Goal: Task Accomplishment & Management: Use online tool/utility

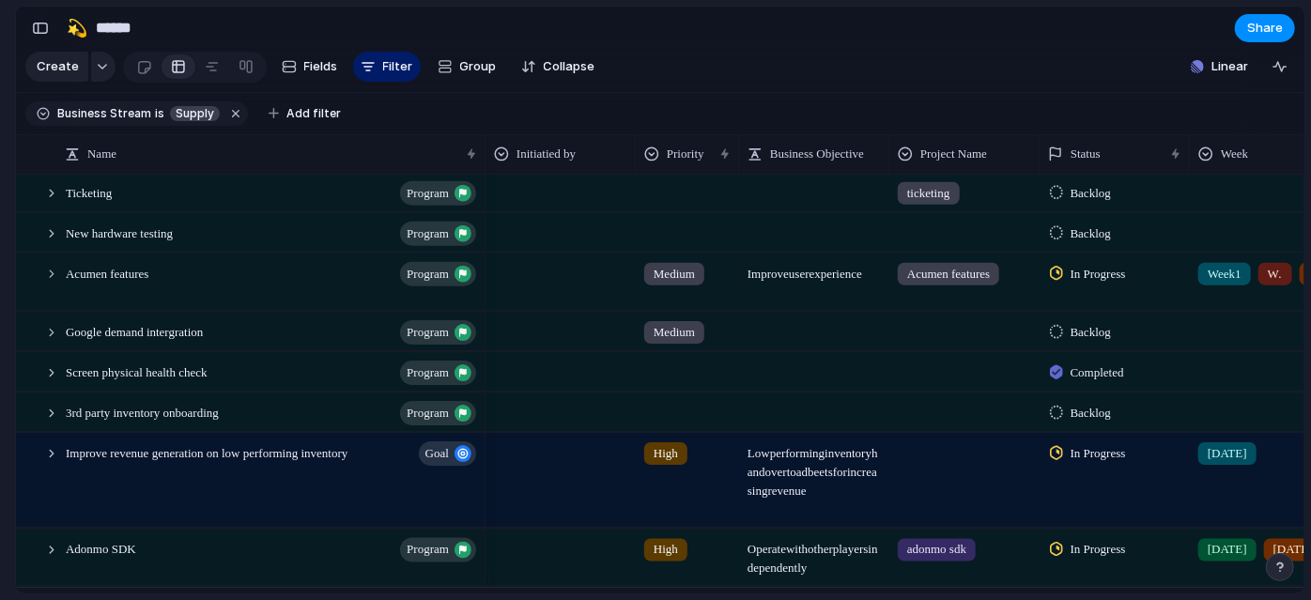
scroll to position [576, 0]
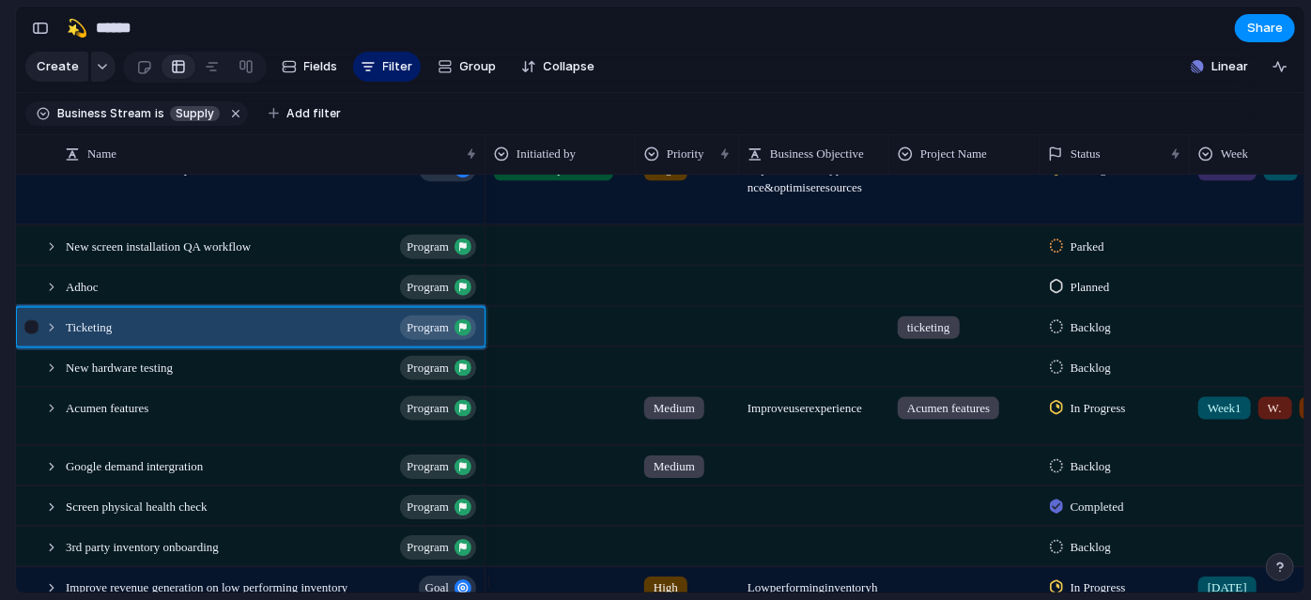
click at [54, 346] on div at bounding box center [42, 326] width 51 height 39
click at [56, 335] on div at bounding box center [51, 326] width 17 height 17
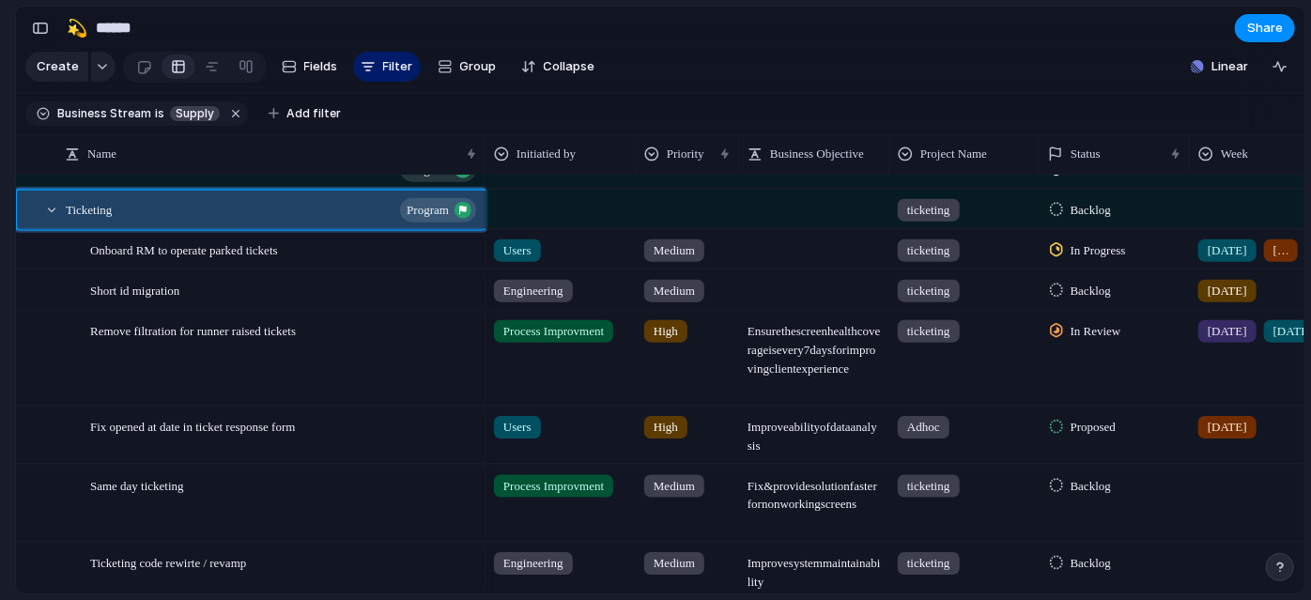
scroll to position [693, 0]
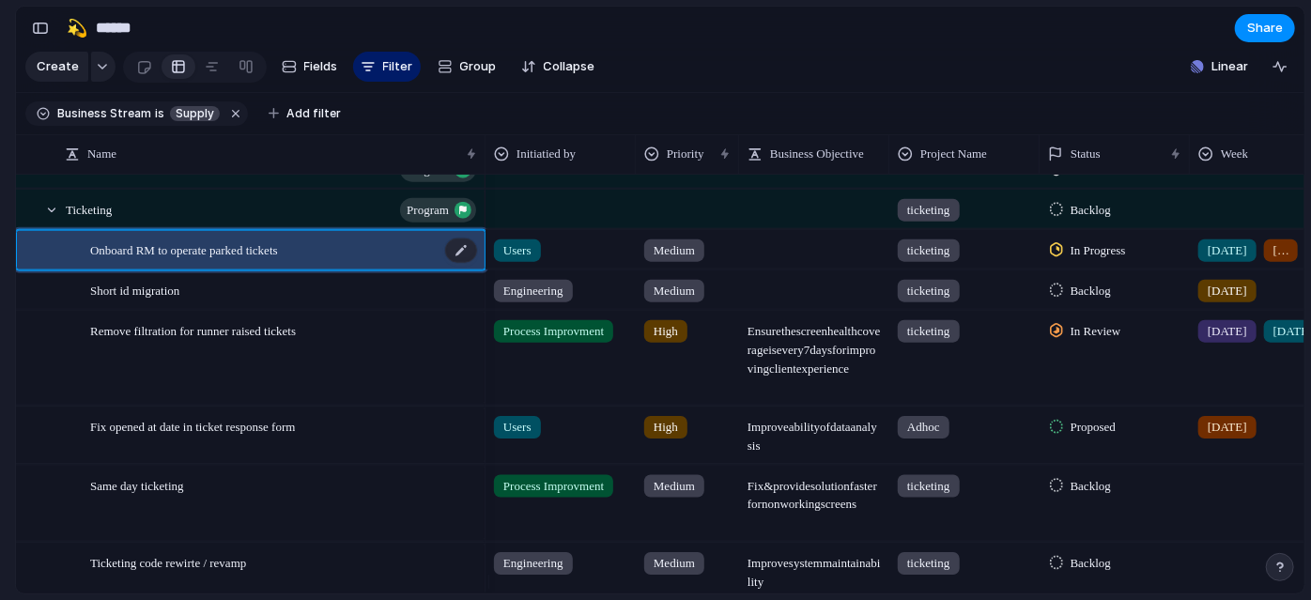
click at [128, 259] on span "Onboard RM to operate parked tickets" at bounding box center [184, 249] width 188 height 22
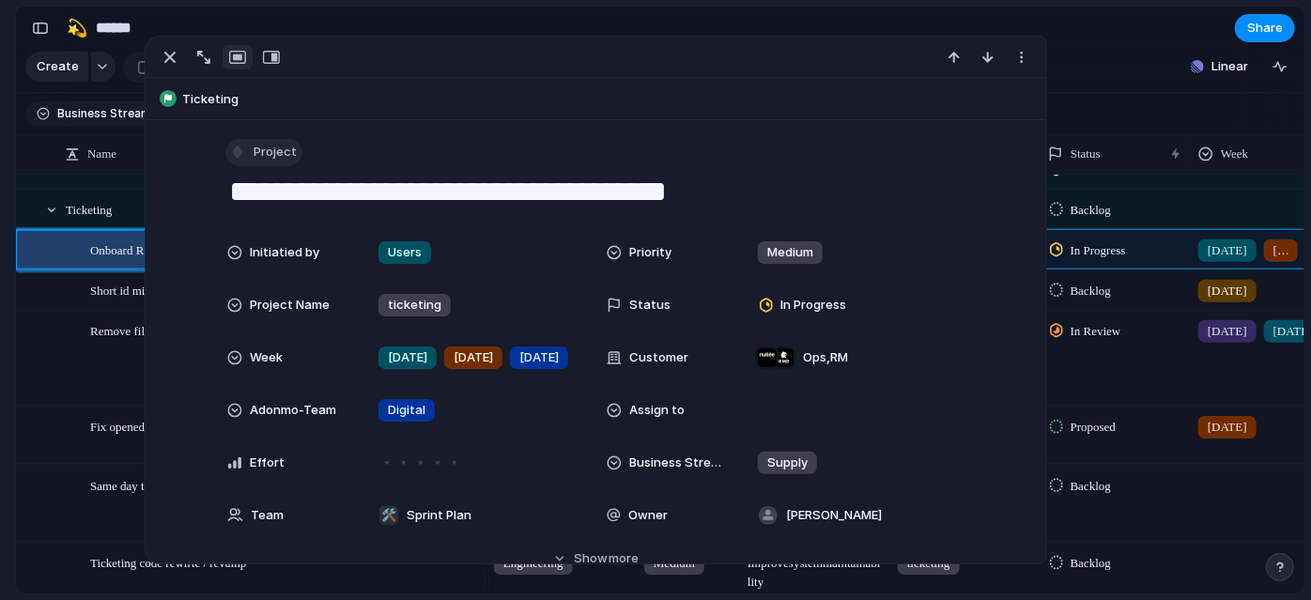
click at [277, 156] on span "Project" at bounding box center [275, 152] width 43 height 19
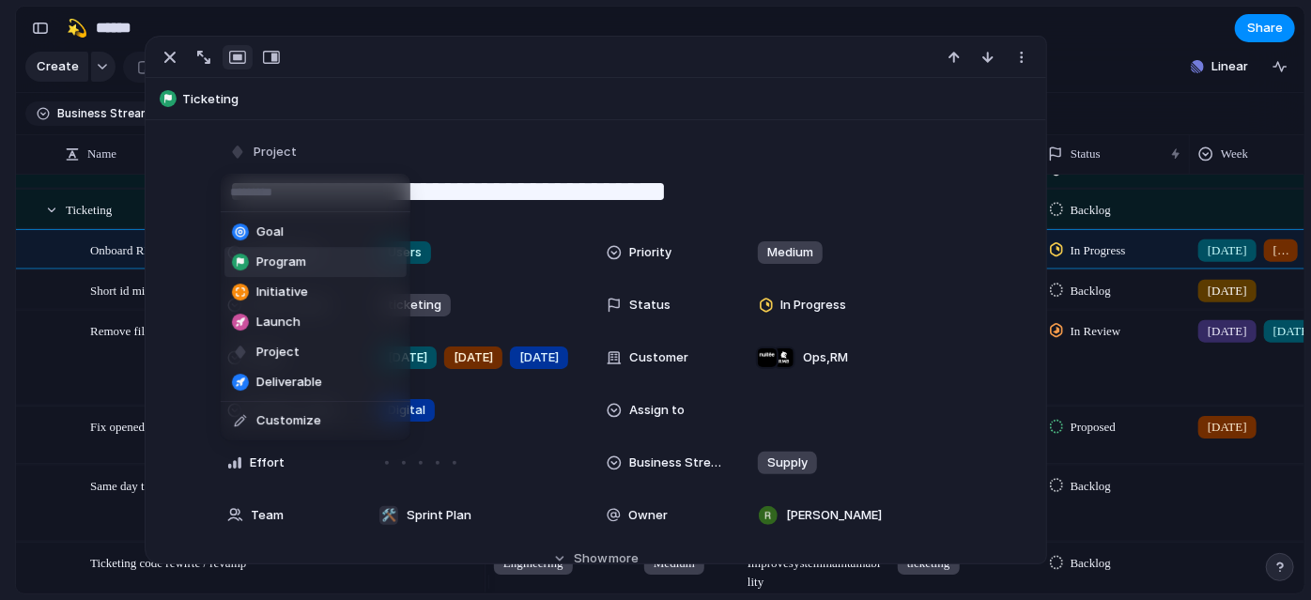
click at [342, 270] on li "Program" at bounding box center [315, 262] width 182 height 30
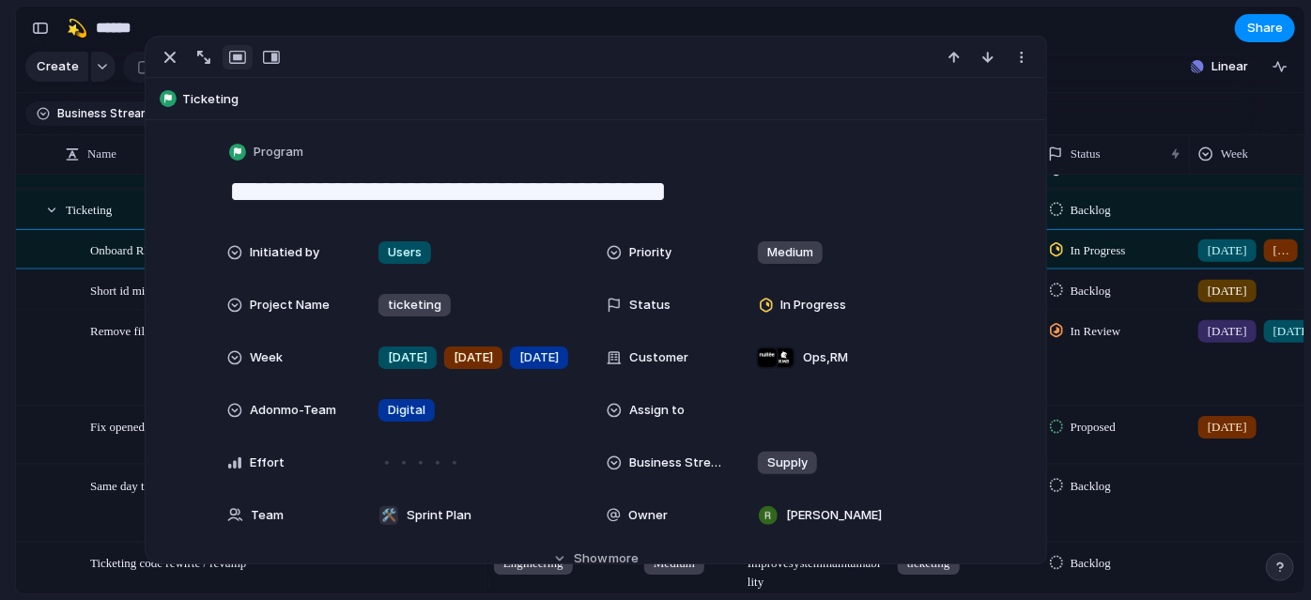
click at [0, 283] on section "🛠️ Sprint Plan Projects 🍎 June- Digital Plan 🧊 July Test 🤖 Week2 🍎 July- Supply…" at bounding box center [103, 324] width 207 height 292
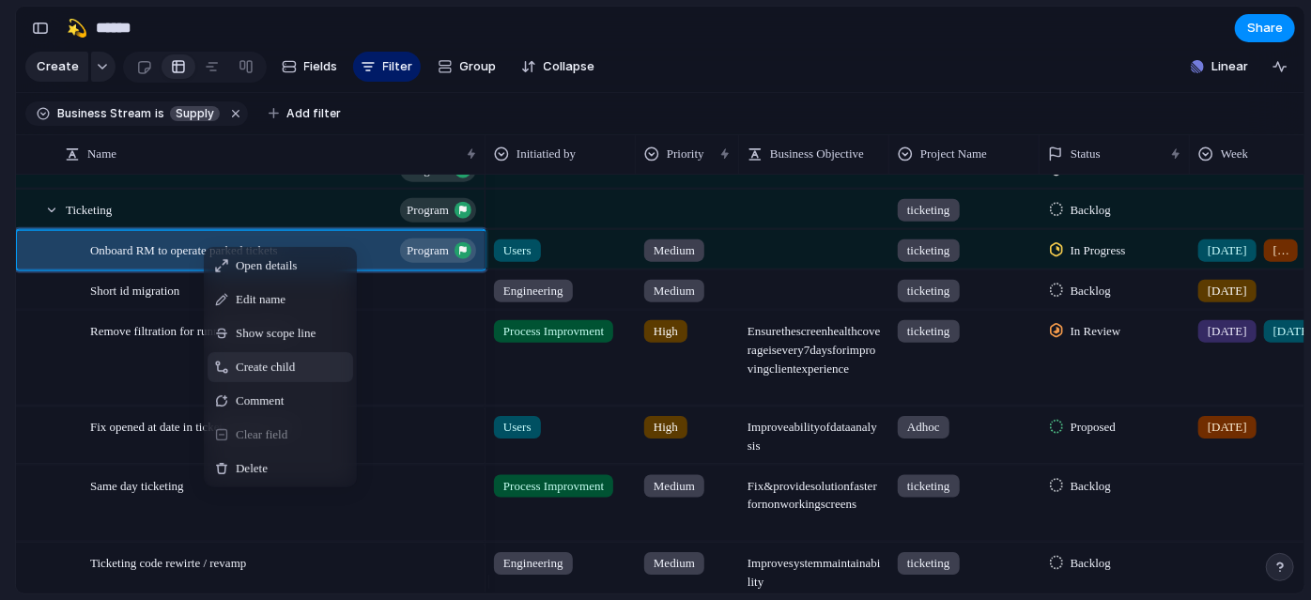
click at [266, 377] on span "Create child" at bounding box center [265, 367] width 59 height 19
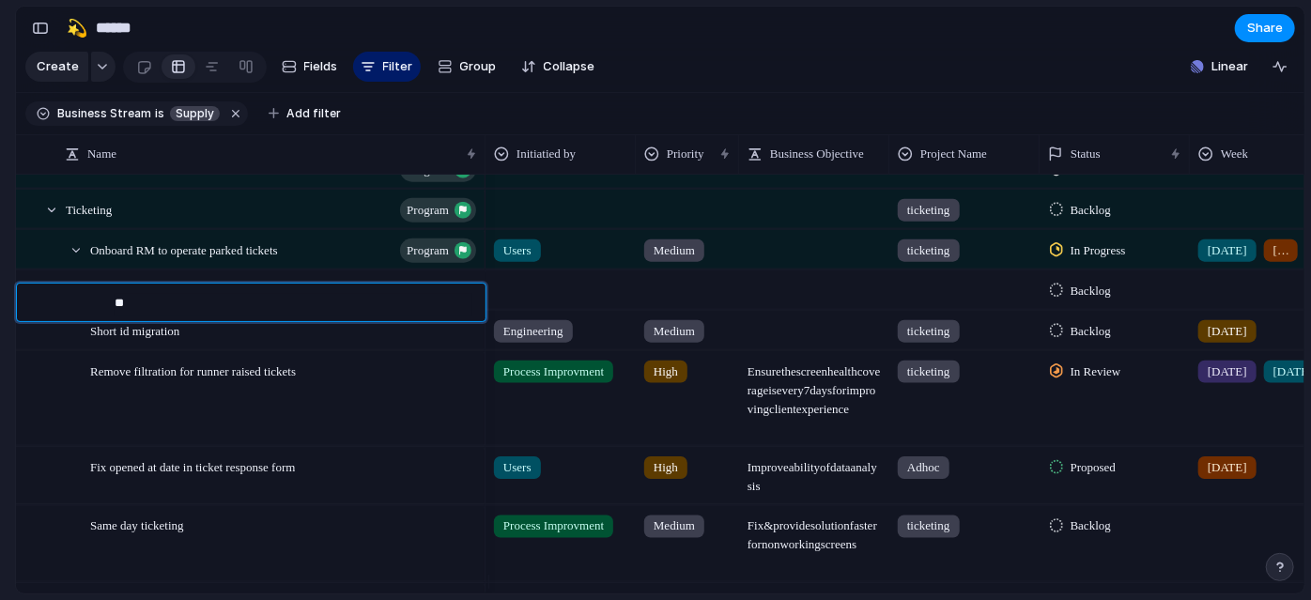
type textarea "*"
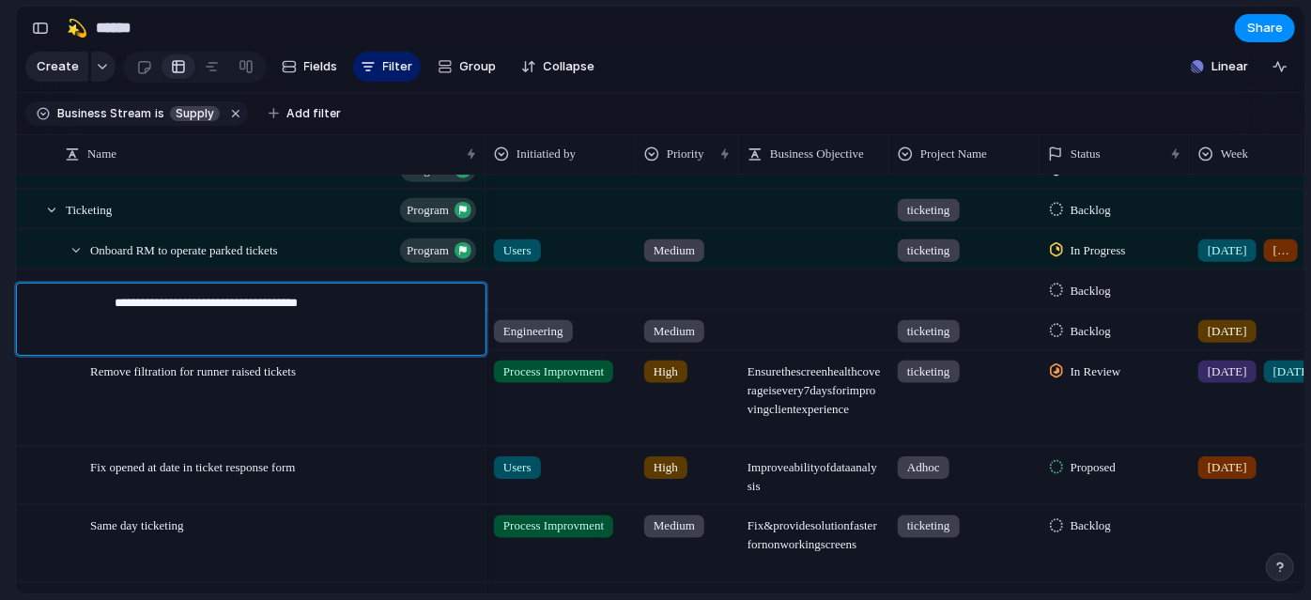
type textarea "**********"
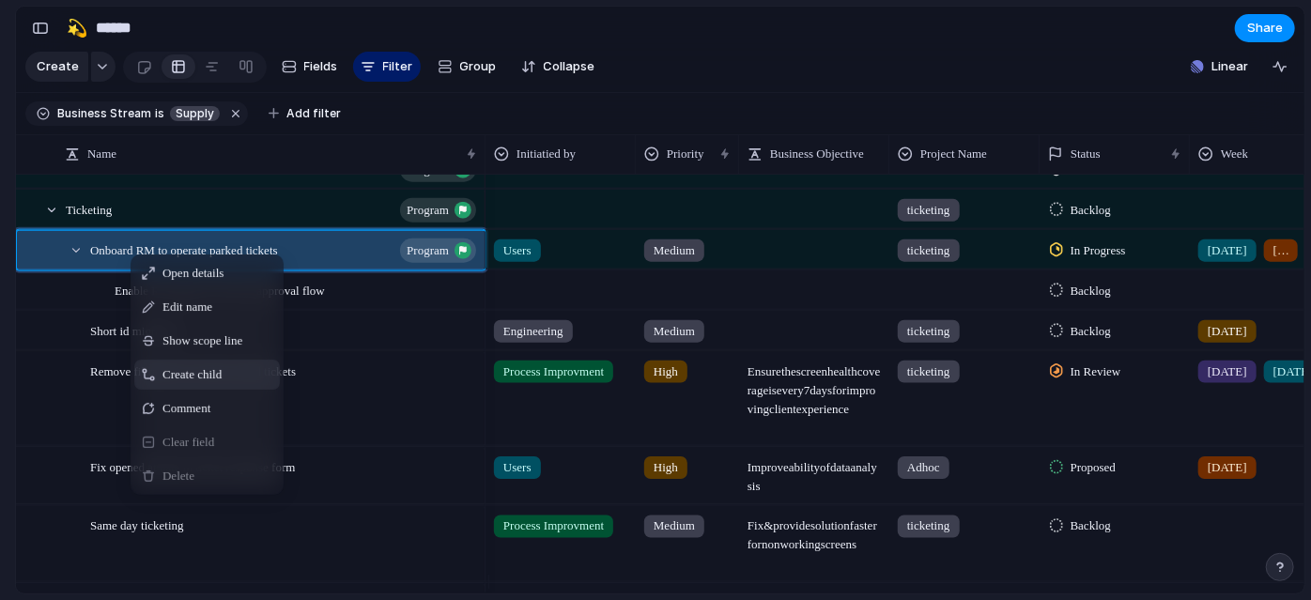
click at [196, 384] on span "Create child" at bounding box center [191, 374] width 59 height 19
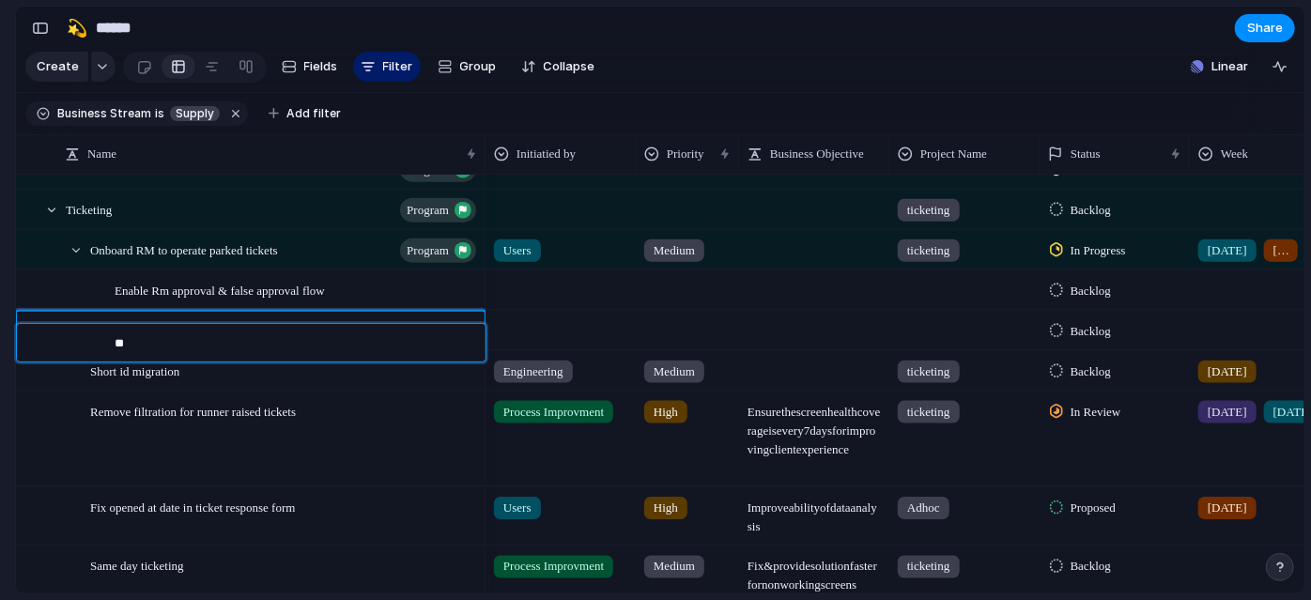
type textarea "*"
type textarea "**********"
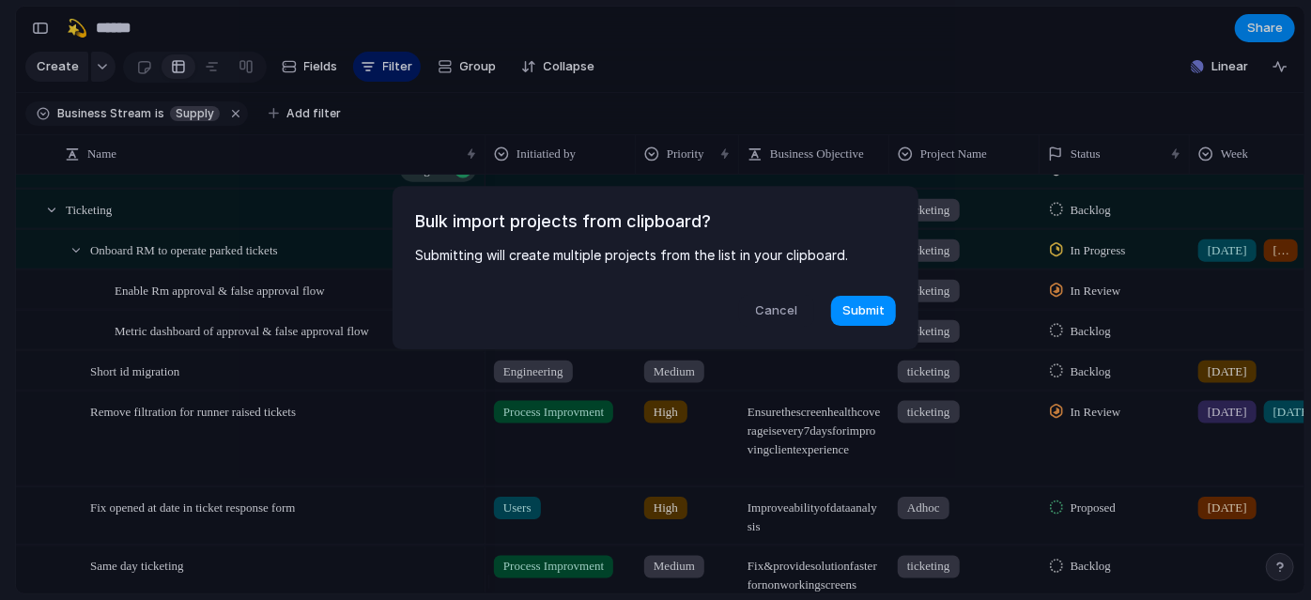
click at [767, 307] on span "Cancel" at bounding box center [777, 311] width 42 height 19
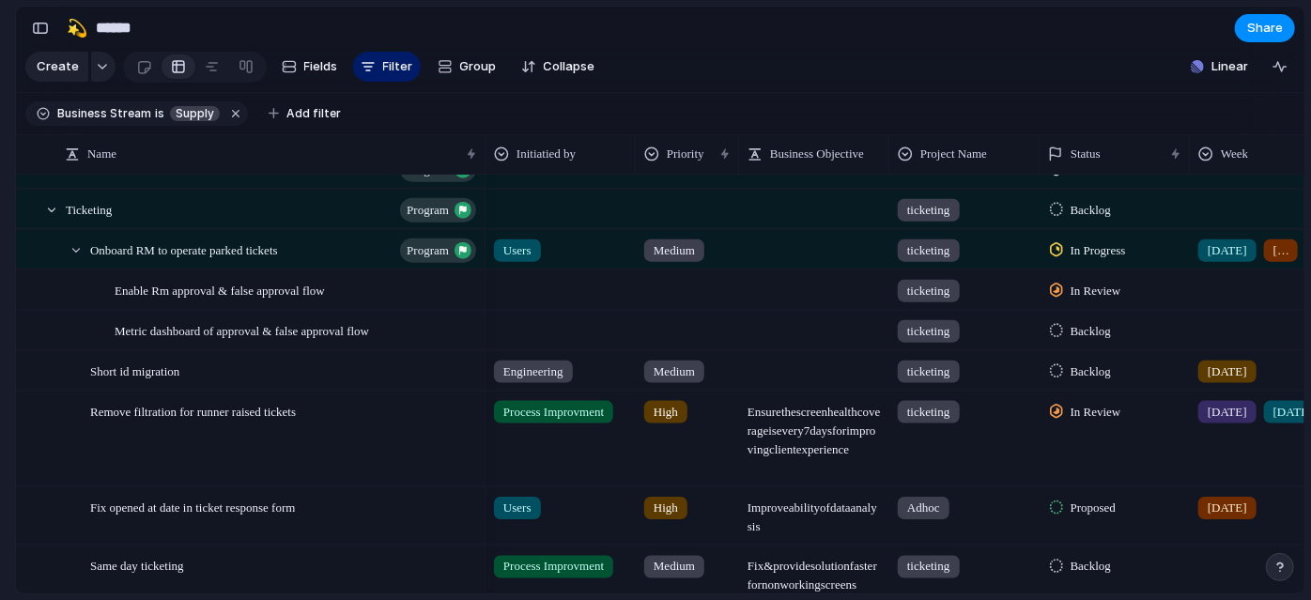
scroll to position [564, 0]
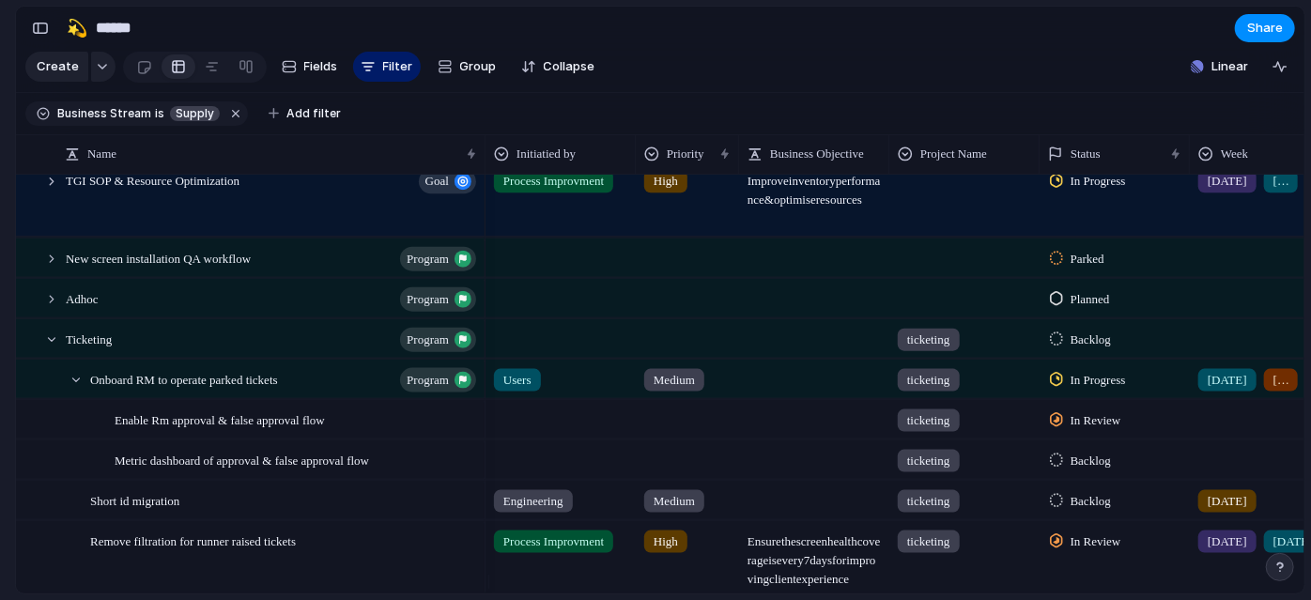
click at [689, 453] on div at bounding box center [687, 459] width 103 height 39
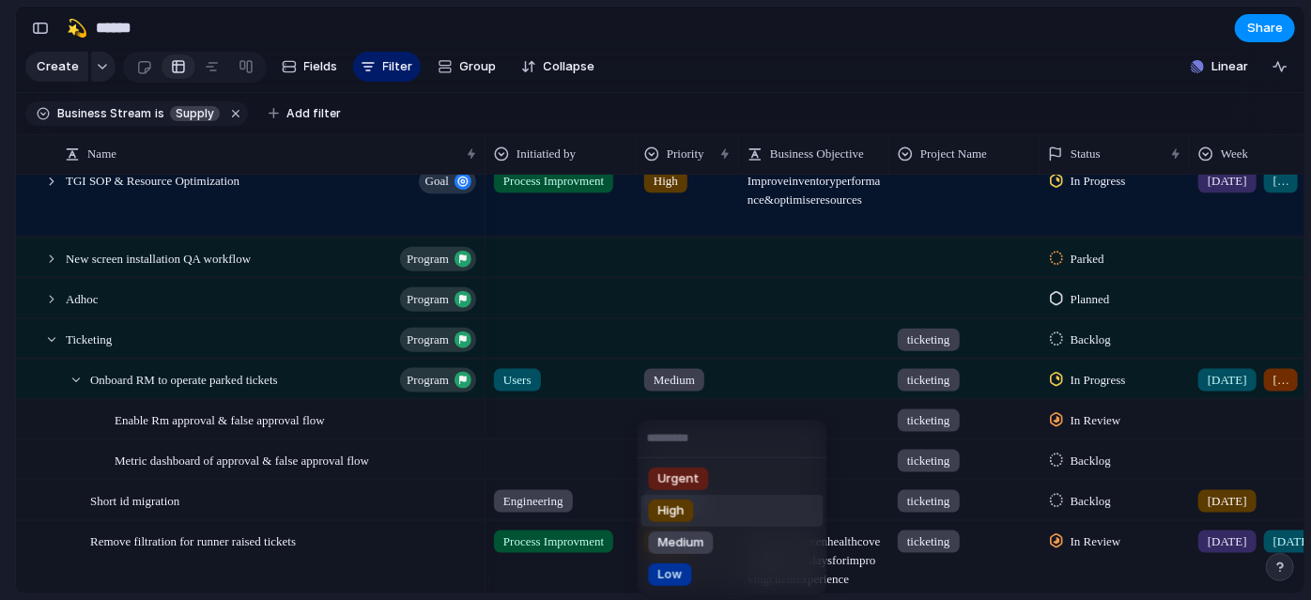
click at [664, 515] on span "High" at bounding box center [671, 511] width 26 height 19
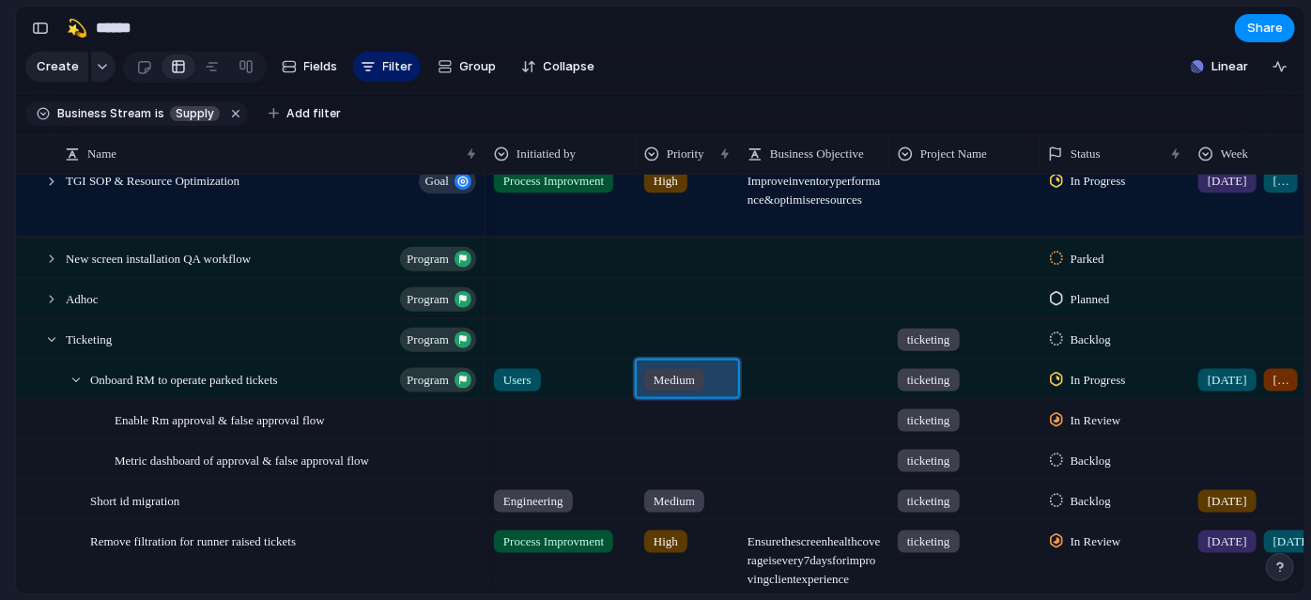
click at [701, 391] on div "Medium" at bounding box center [674, 379] width 60 height 23
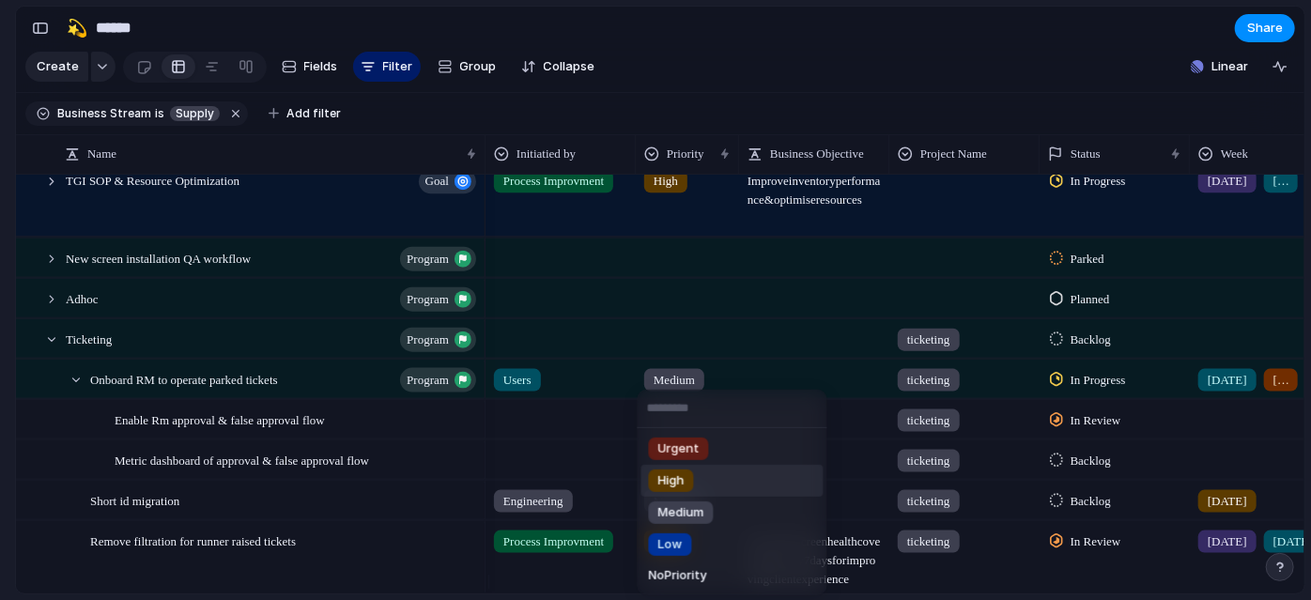
click at [692, 474] on div "High" at bounding box center [671, 481] width 45 height 23
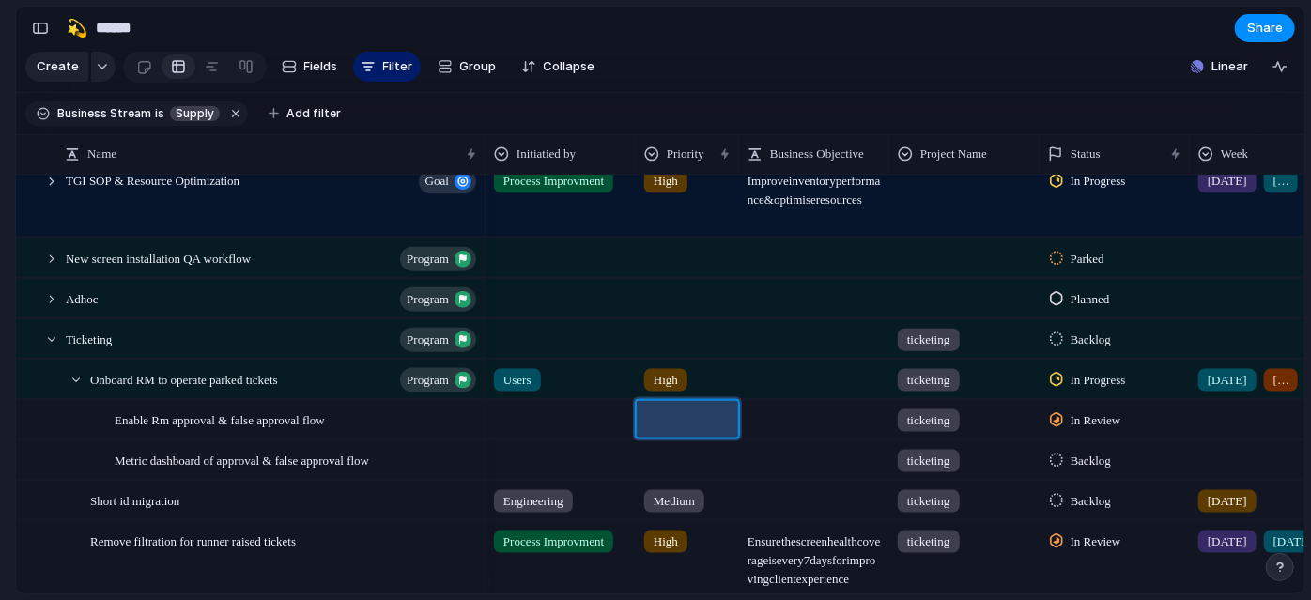
click at [684, 420] on div at bounding box center [687, 415] width 101 height 31
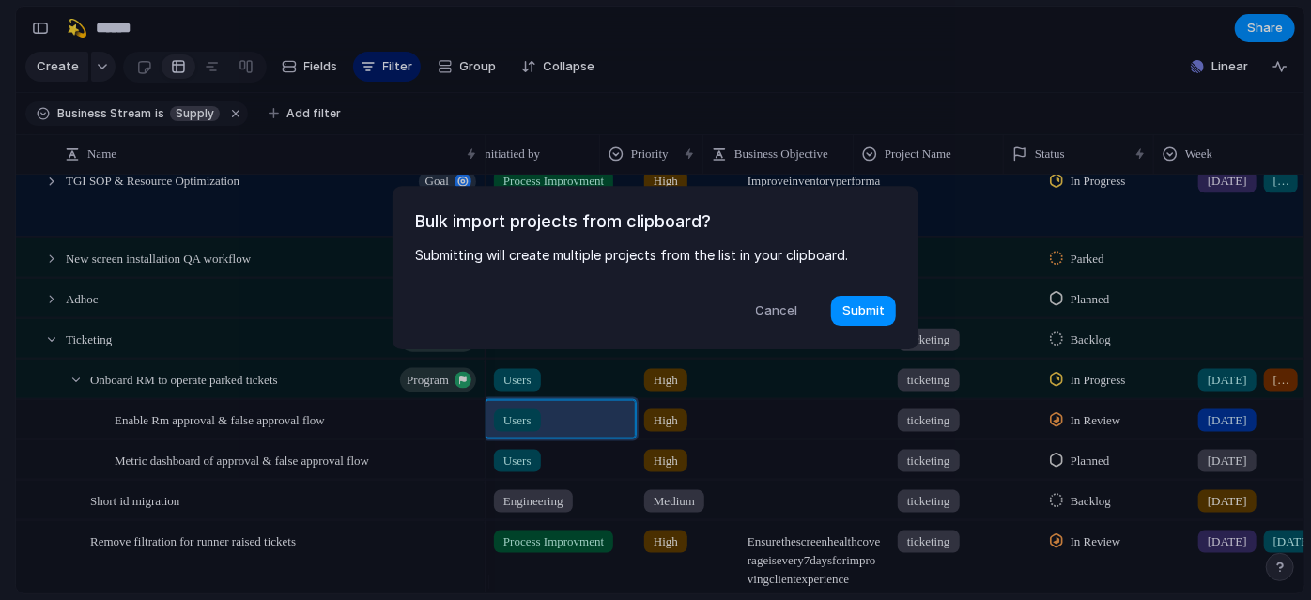
scroll to position [0, 0]
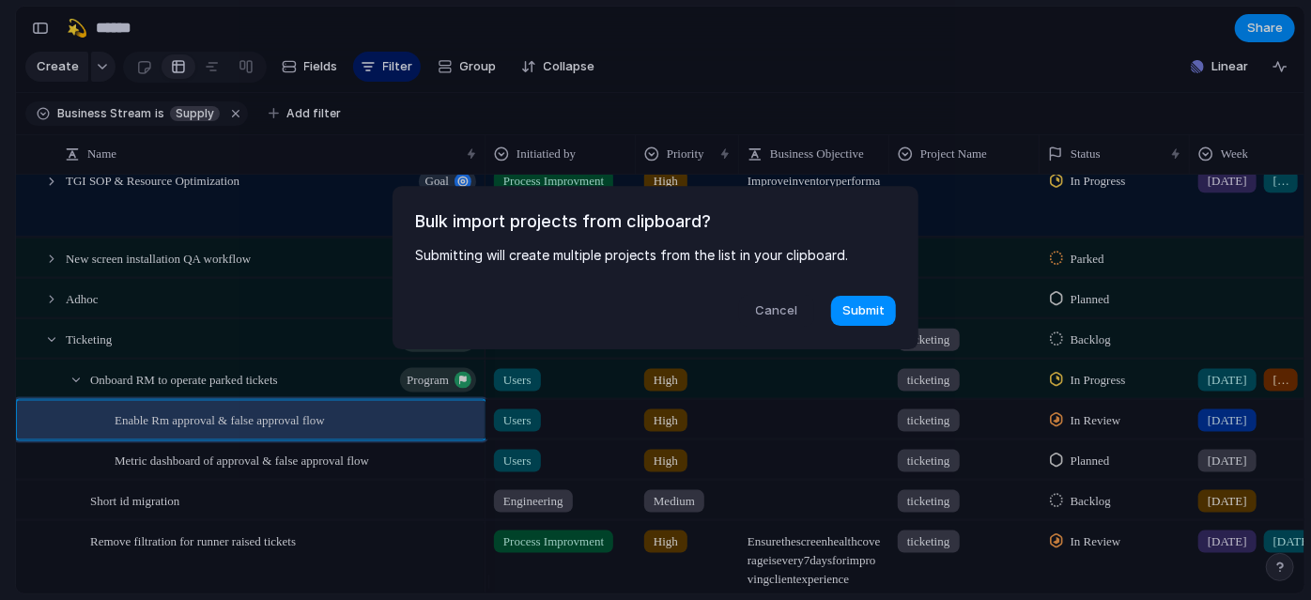
click at [779, 305] on span "Cancel" at bounding box center [777, 311] width 42 height 19
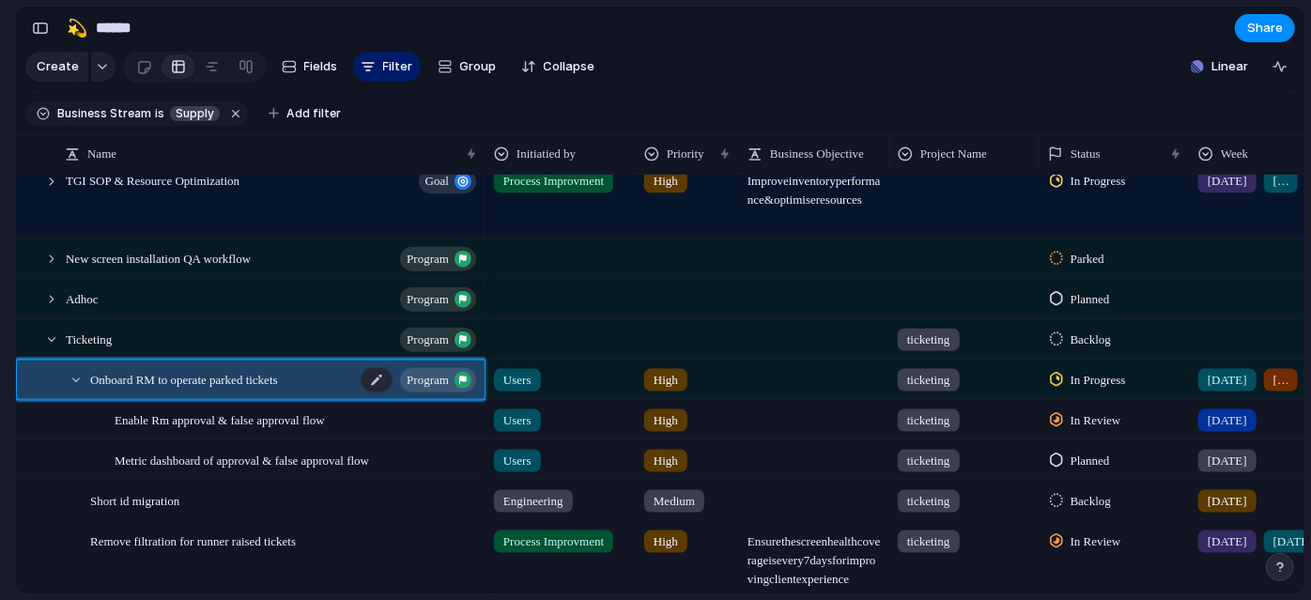
click at [272, 398] on div "Onboard RM to operate parked tickets program" at bounding box center [284, 379] width 389 height 39
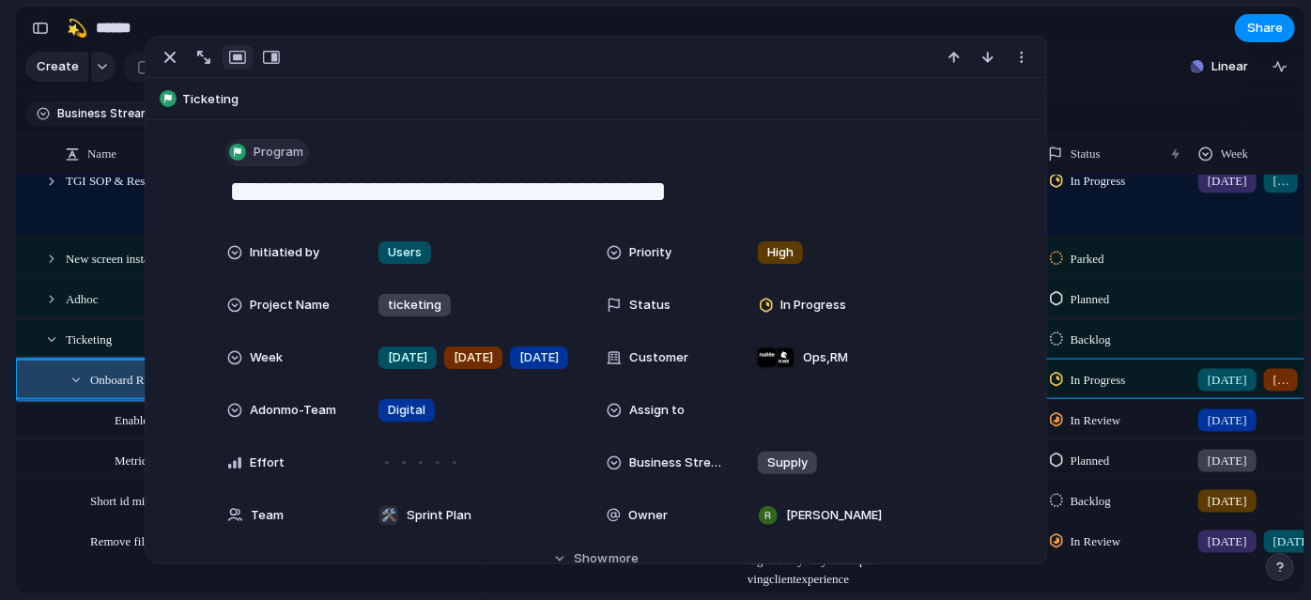
click at [288, 156] on span "Program" at bounding box center [279, 152] width 50 height 19
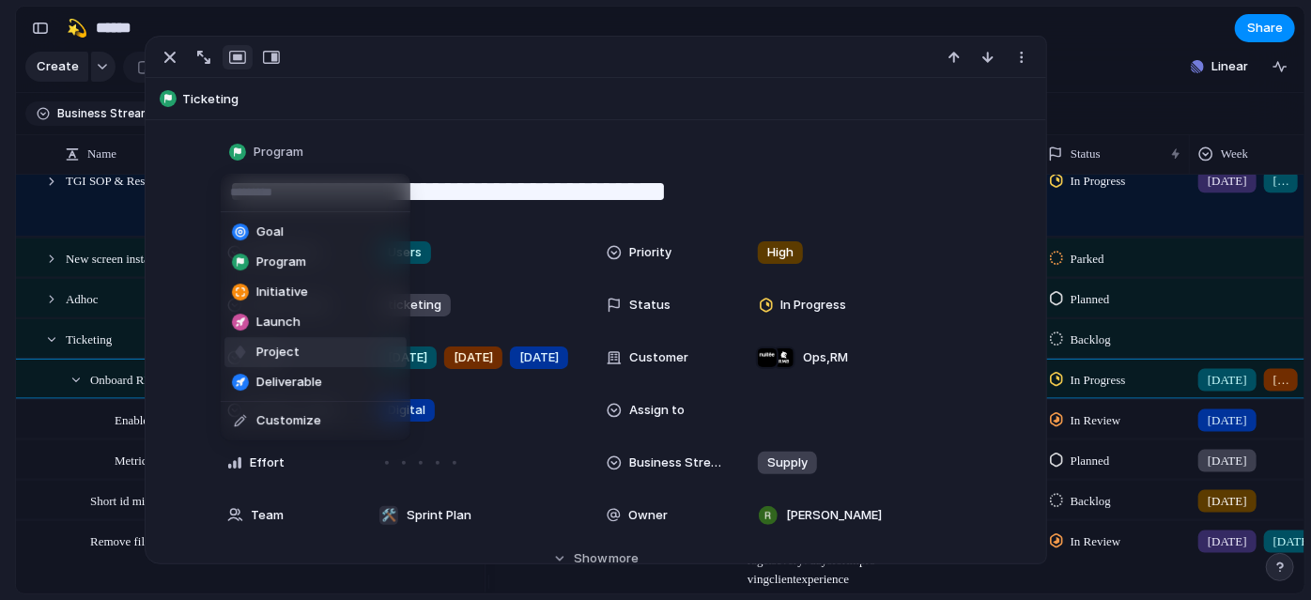
click at [323, 342] on li "Project" at bounding box center [315, 352] width 182 height 30
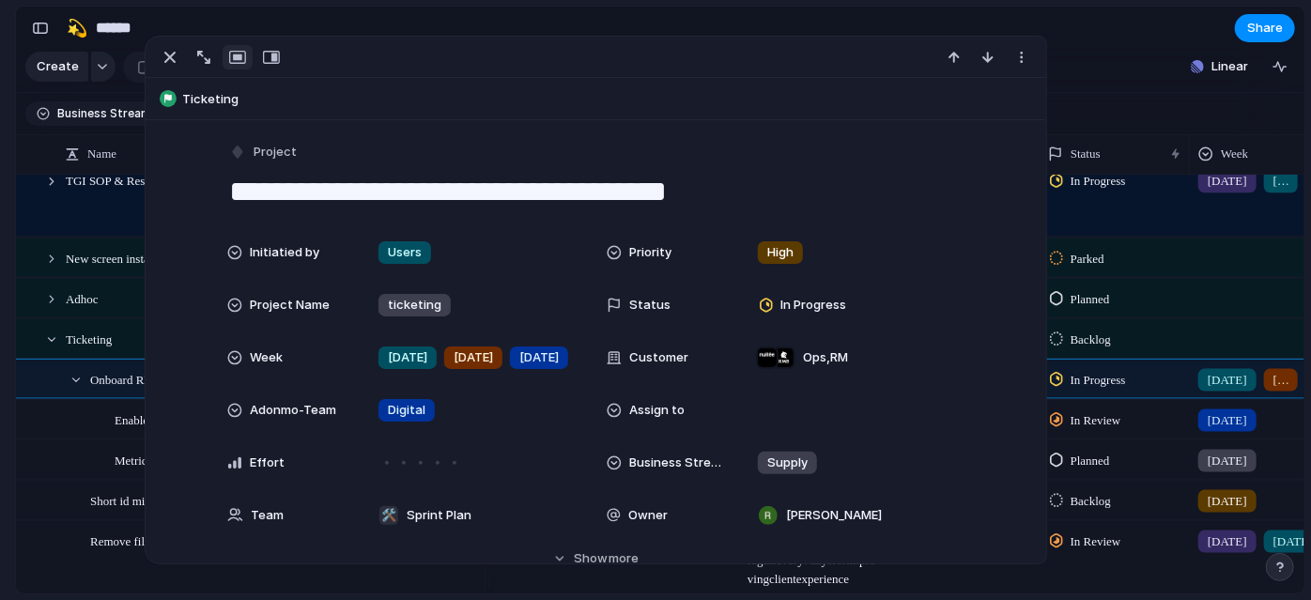
click at [0, 416] on section "🛠️ Sprint Plan Projects 🍎 June- Digital Plan 🧊 July Test 🤖 Week2 🍎 July- Supply…" at bounding box center [103, 324] width 207 height 292
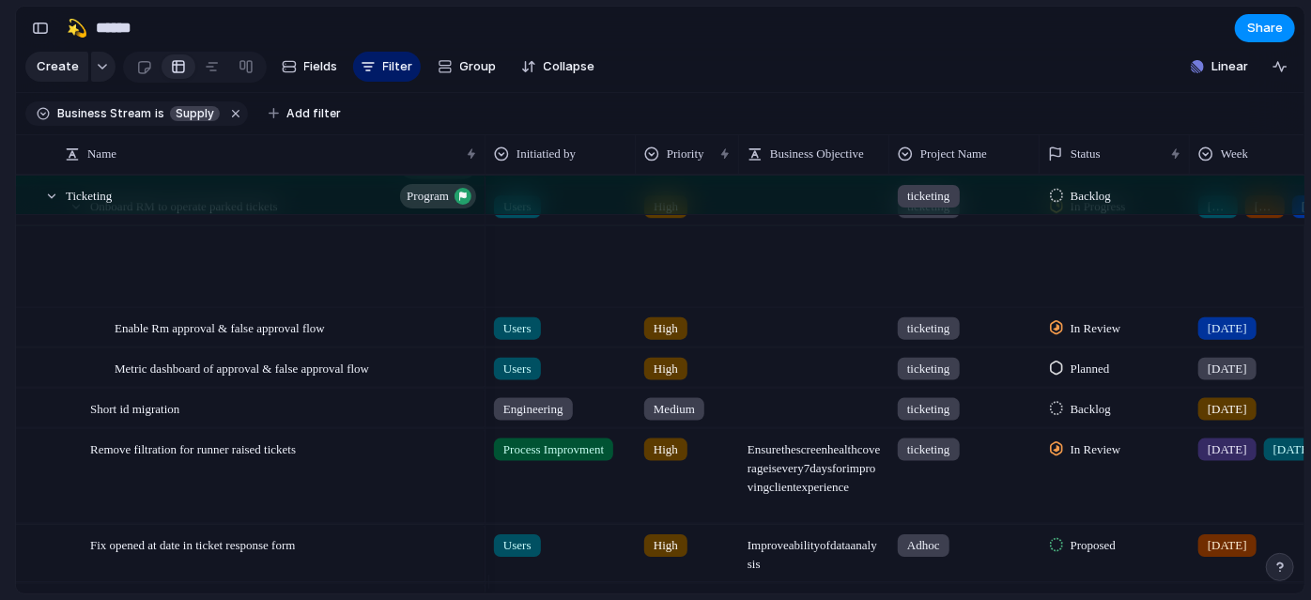
scroll to position [819, 0]
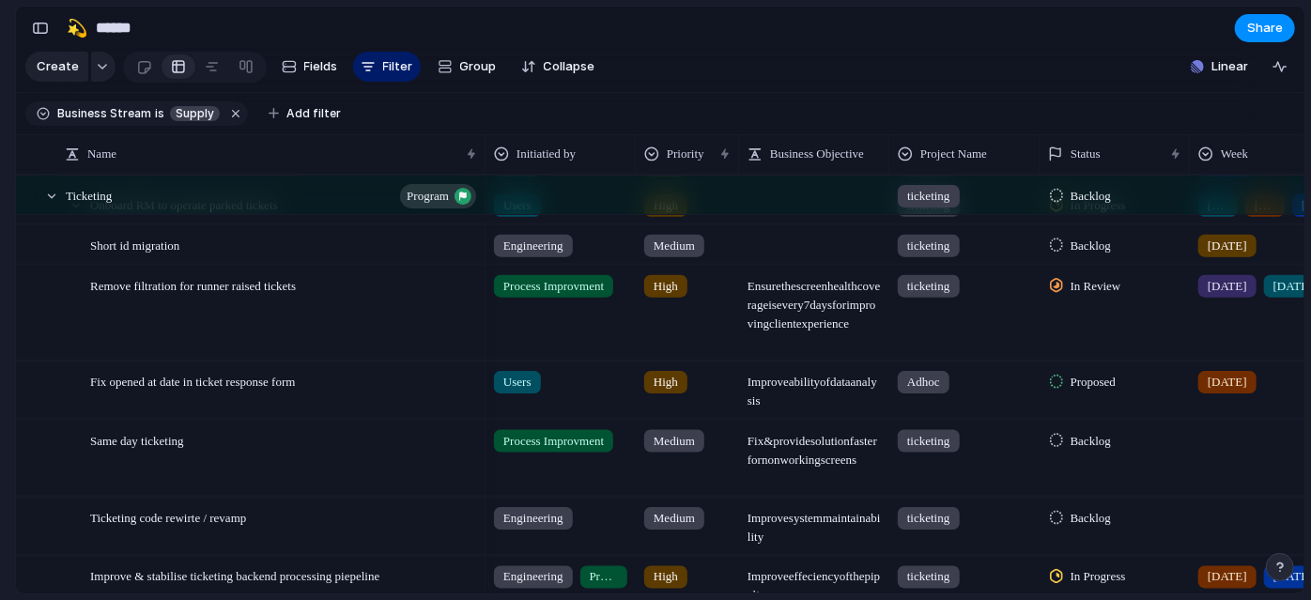
click at [1037, 297] on div "ticketing" at bounding box center [964, 281] width 148 height 31
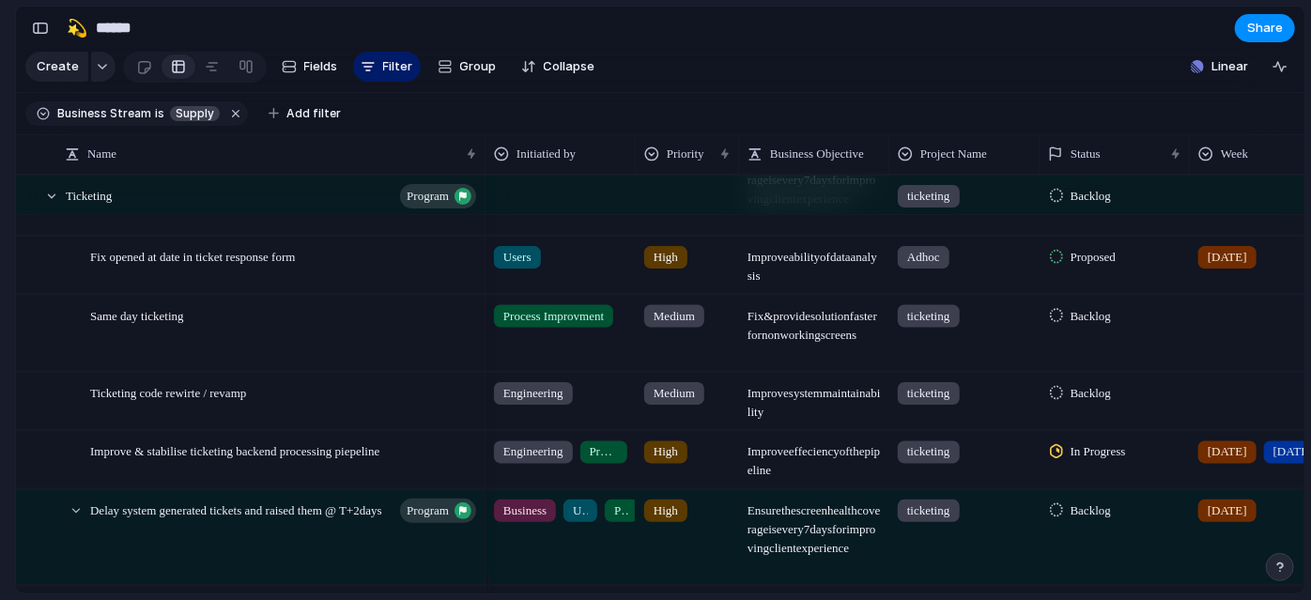
scroll to position [0, 0]
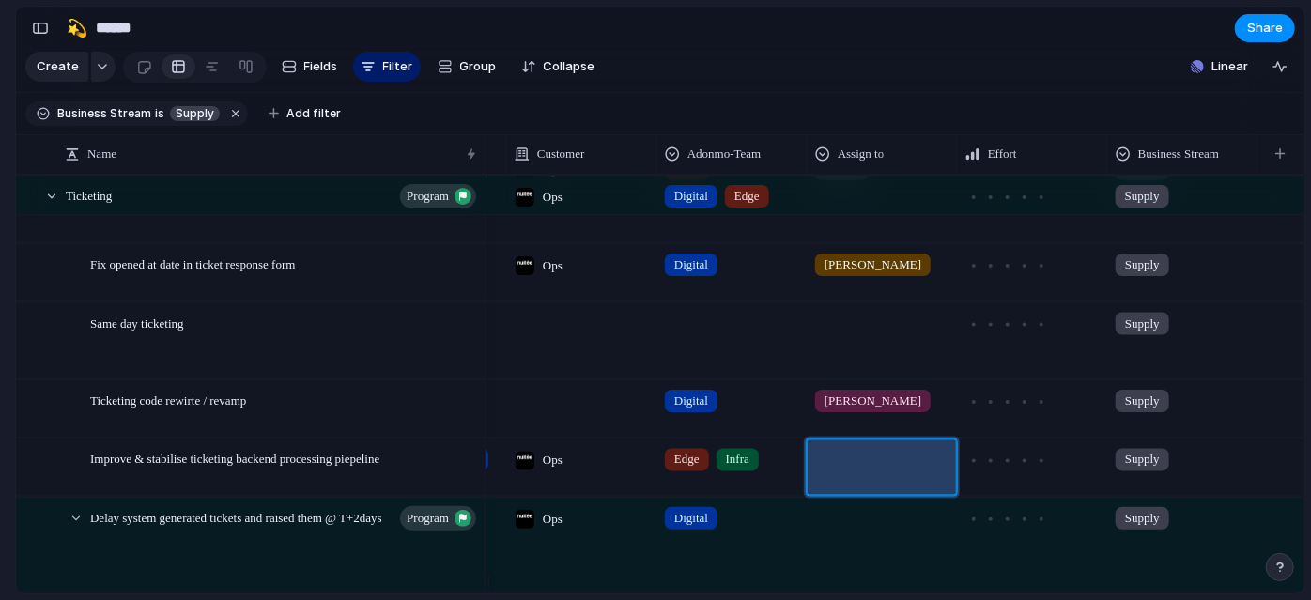
click at [837, 471] on div at bounding box center [882, 455] width 148 height 31
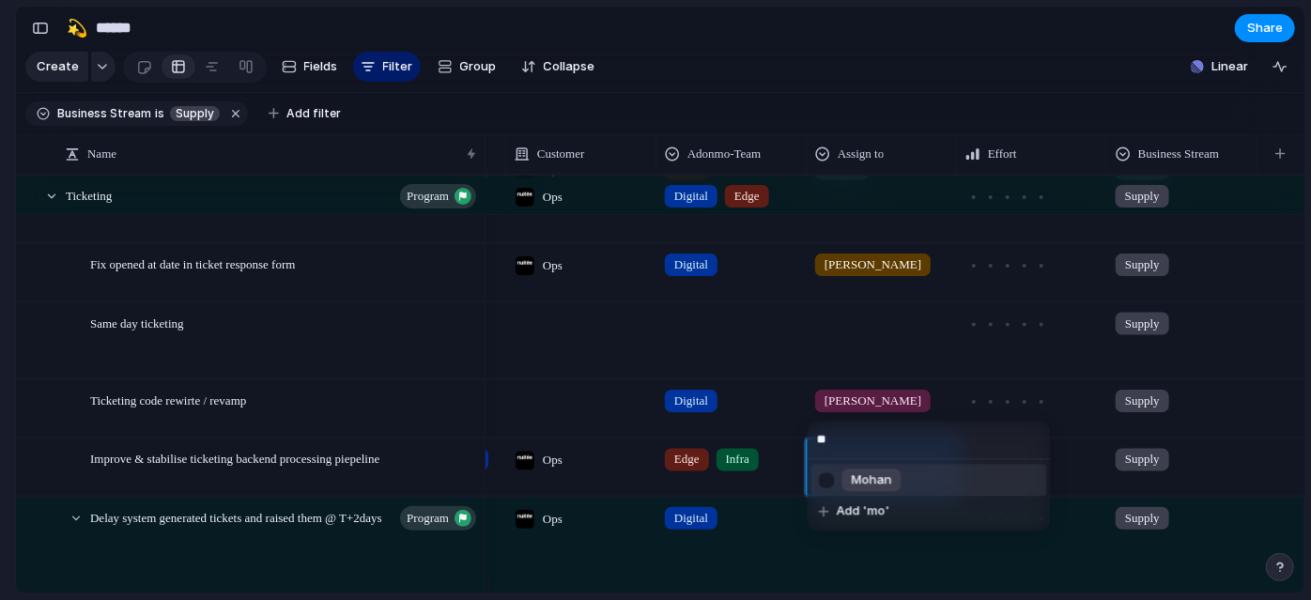
type input "***"
